Goal: Navigation & Orientation: Understand site structure

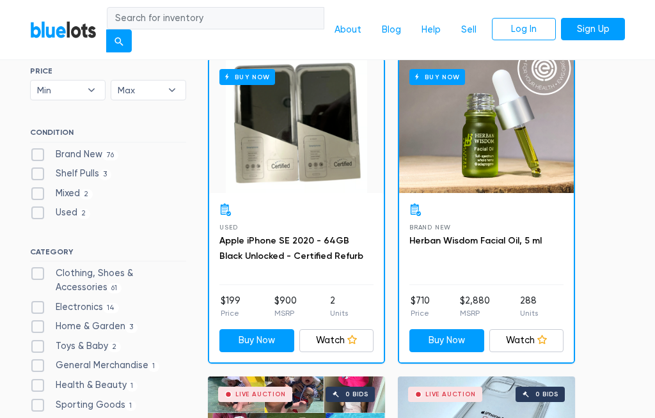
scroll to position [385, 0]
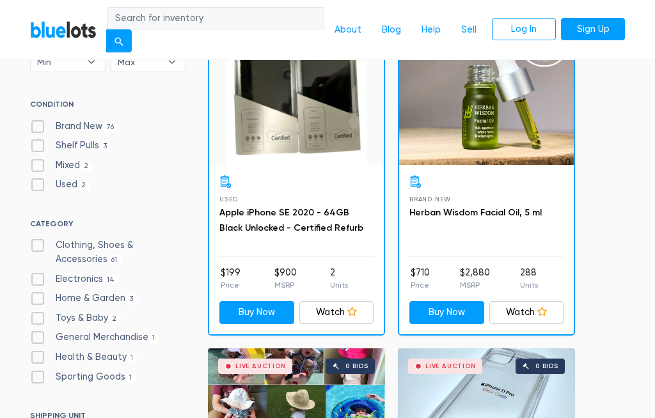
click at [65, 331] on label "General Merchandise 1" at bounding box center [94, 338] width 129 height 14
click at [38, 331] on Merchandise"] "General Merchandise 1" at bounding box center [34, 335] width 8 height 8
checkbox Merchandise"] "true"
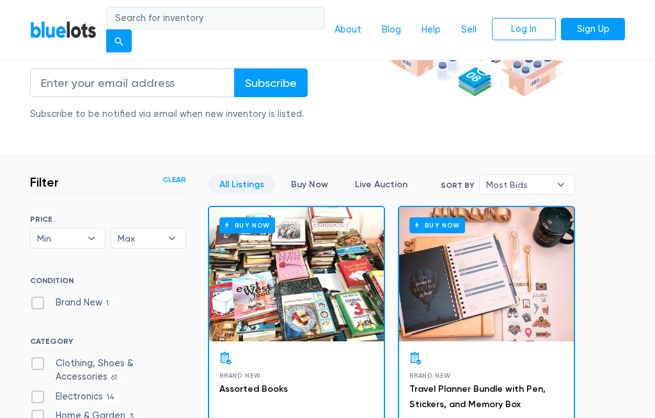
scroll to position [245, 0]
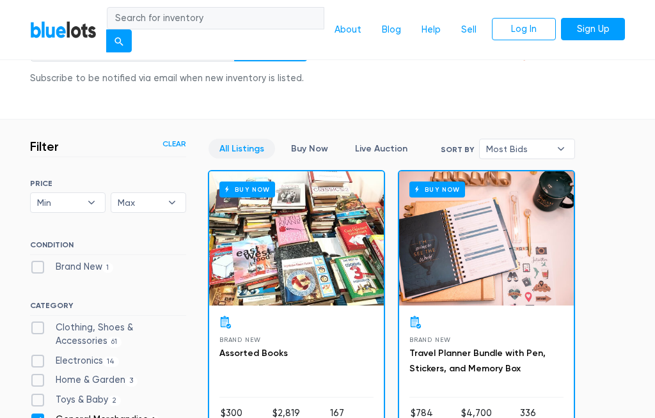
click at [375, 139] on link "Live Auction" at bounding box center [381, 149] width 74 height 20
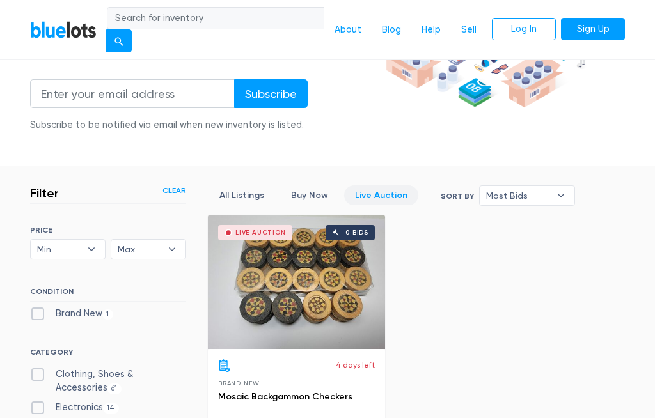
scroll to position [200, 0]
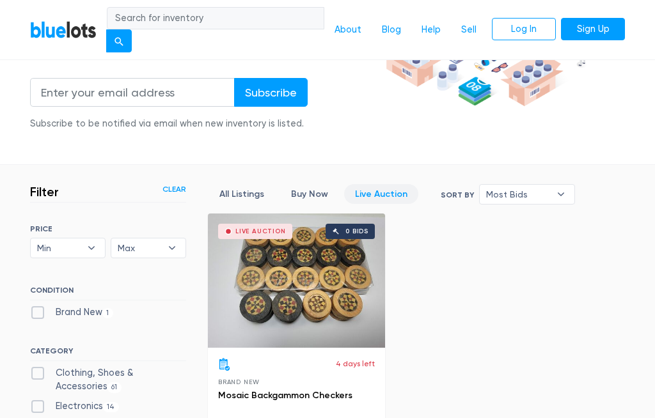
click at [306, 192] on link "Buy Now" at bounding box center [309, 194] width 59 height 20
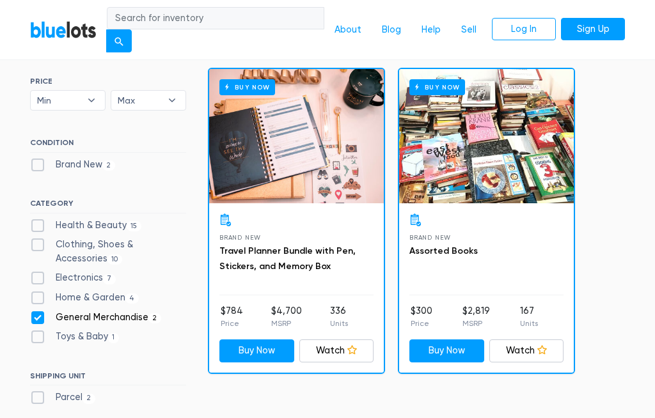
scroll to position [343, 0]
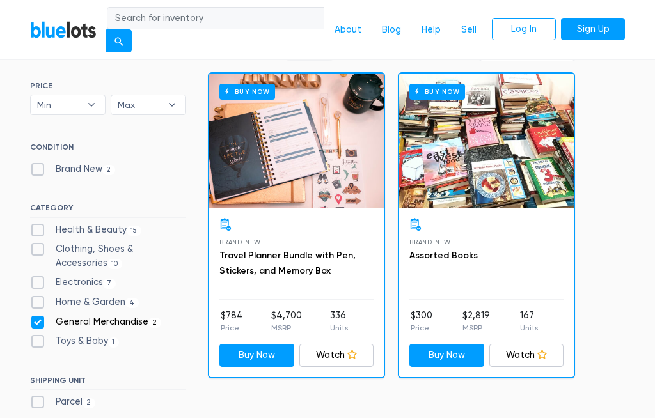
click at [33, 247] on label "Clothing, Shoes & Accessories 10" at bounding box center [108, 255] width 156 height 27
click at [33, 247] on Accessories"] "Clothing, Shoes & Accessories 10" at bounding box center [34, 246] width 8 height 8
checkbox Accessories"] "true"
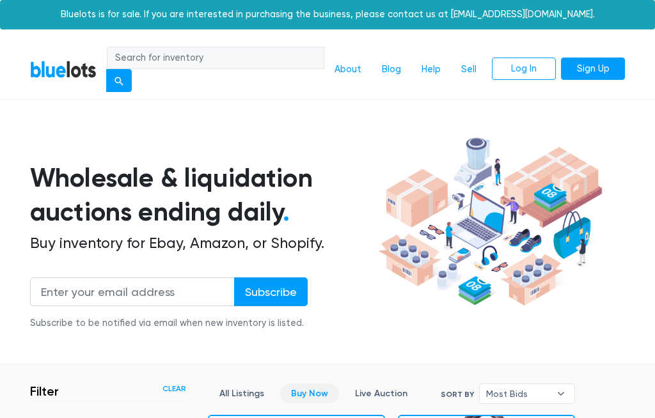
scroll to position [329, 0]
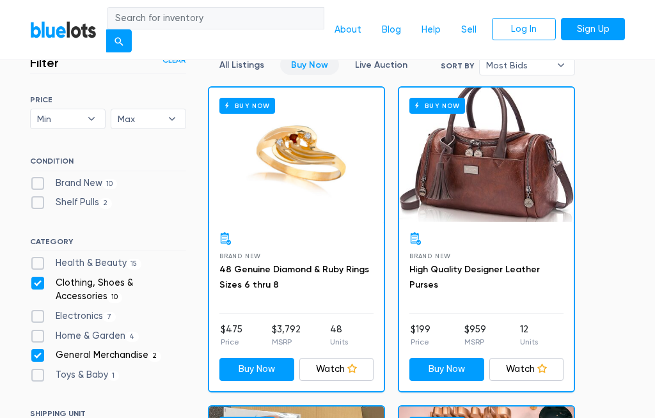
click at [33, 350] on label "General Merchandise 2" at bounding box center [95, 356] width 131 height 14
click at [33, 350] on Merchandise"] "General Merchandise 2" at bounding box center [34, 353] width 8 height 8
checkbox Merchandise"] "false"
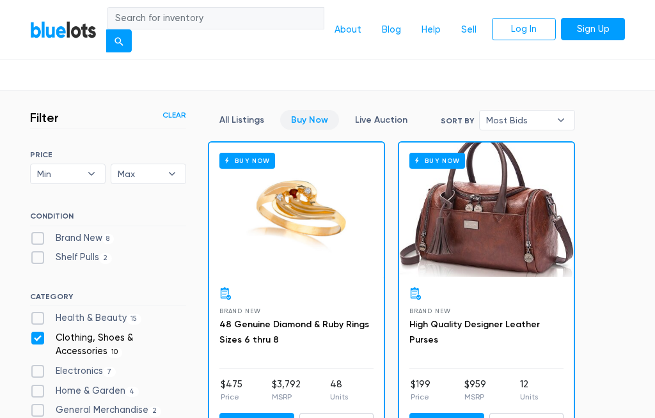
scroll to position [287, 0]
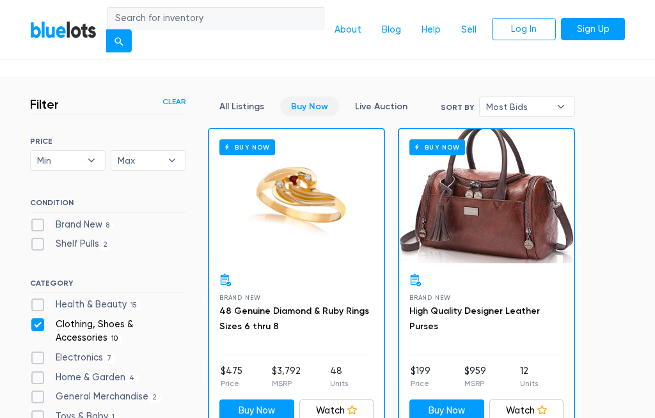
click at [36, 357] on label "Electronics 7" at bounding box center [73, 358] width 86 height 14
click at [36, 357] on input "Electronics 7" at bounding box center [34, 355] width 8 height 8
checkbox input "true"
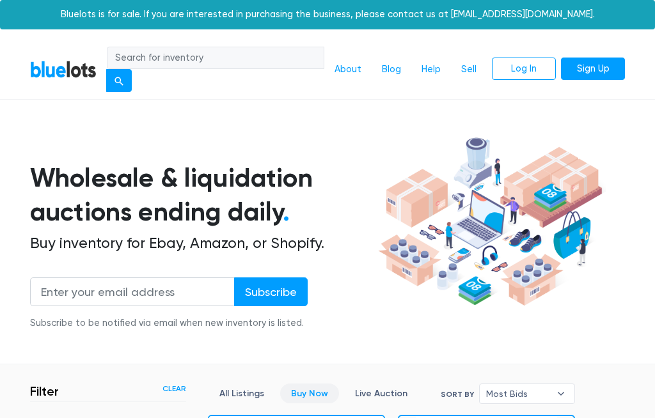
scroll to position [329, 0]
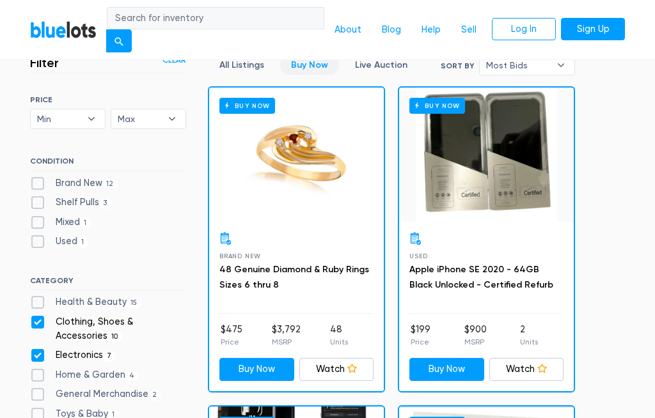
click at [34, 322] on label "Clothing, Shoes & Accessories 10" at bounding box center [108, 328] width 156 height 27
click at [34, 322] on Accessories"] "Clothing, Shoes & Accessories 10" at bounding box center [34, 319] width 8 height 8
checkbox Accessories"] "false"
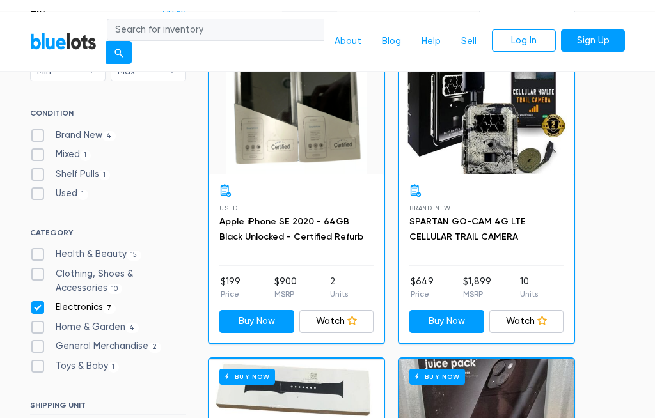
scroll to position [374, 0]
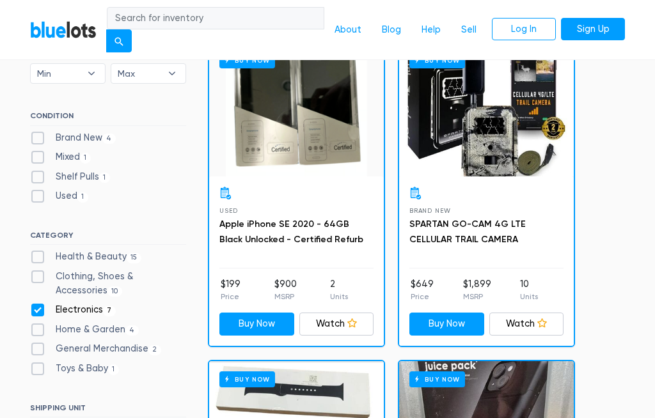
click at [31, 280] on label "Clothing, Shoes & Accessories 10" at bounding box center [108, 283] width 156 height 27
click at [31, 278] on Accessories"] "Clothing, Shoes & Accessories 10" at bounding box center [34, 274] width 8 height 8
checkbox Accessories"] "true"
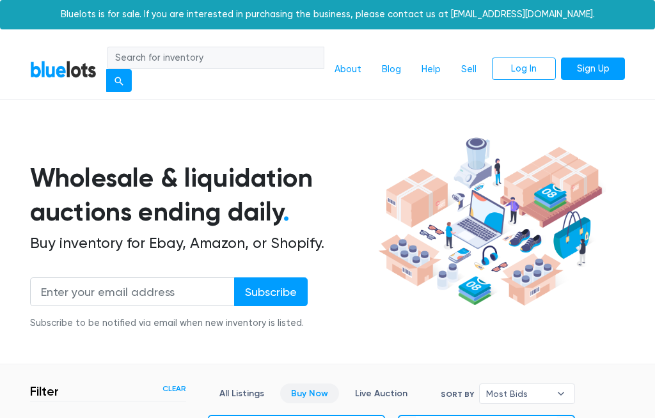
scroll to position [329, 0]
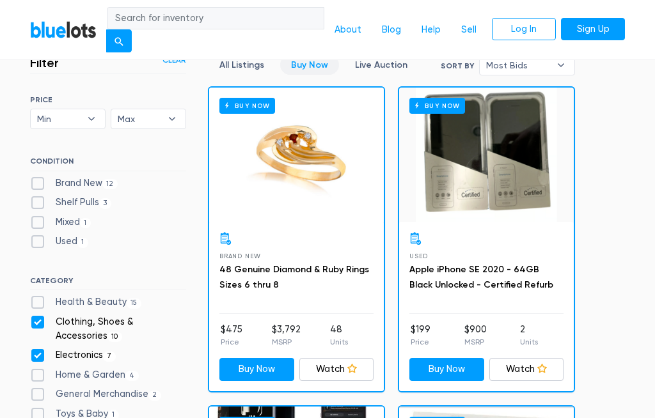
click at [38, 352] on label "Electronics 7" at bounding box center [73, 356] width 86 height 14
click at [38, 352] on input "Electronics 7" at bounding box center [34, 353] width 8 height 8
checkbox input "false"
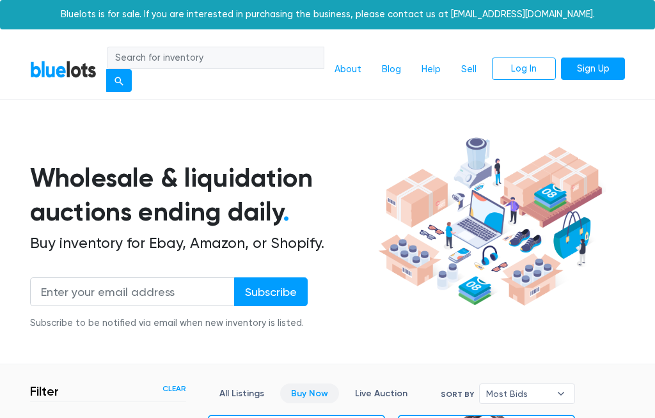
click at [435, 72] on link "Help" at bounding box center [431, 70] width 40 height 24
click at [346, 72] on link "About" at bounding box center [347, 70] width 47 height 24
